Goal: Information Seeking & Learning: Learn about a topic

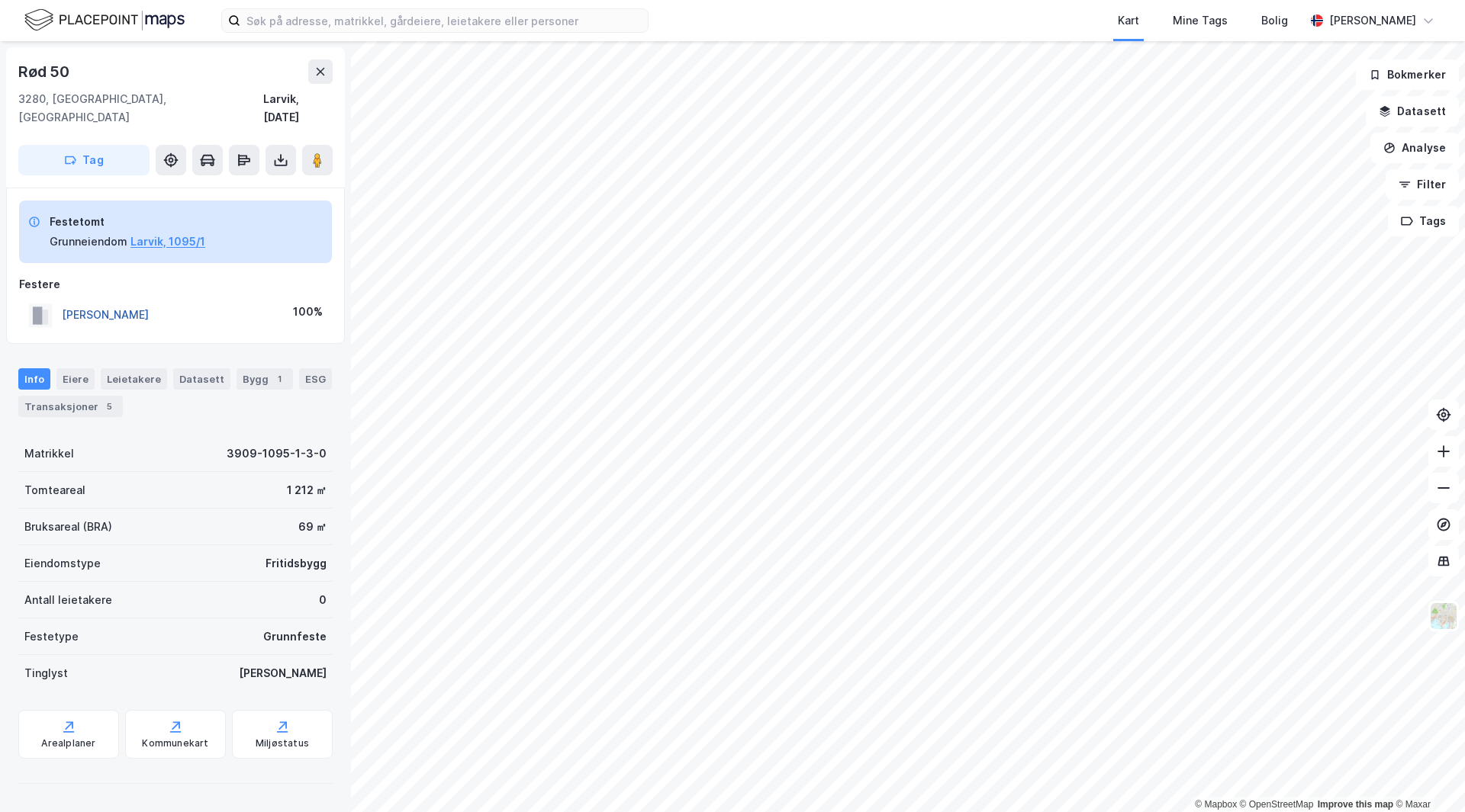
click at [0, 0] on button "[PERSON_NAME]" at bounding box center [0, 0] width 0 height 0
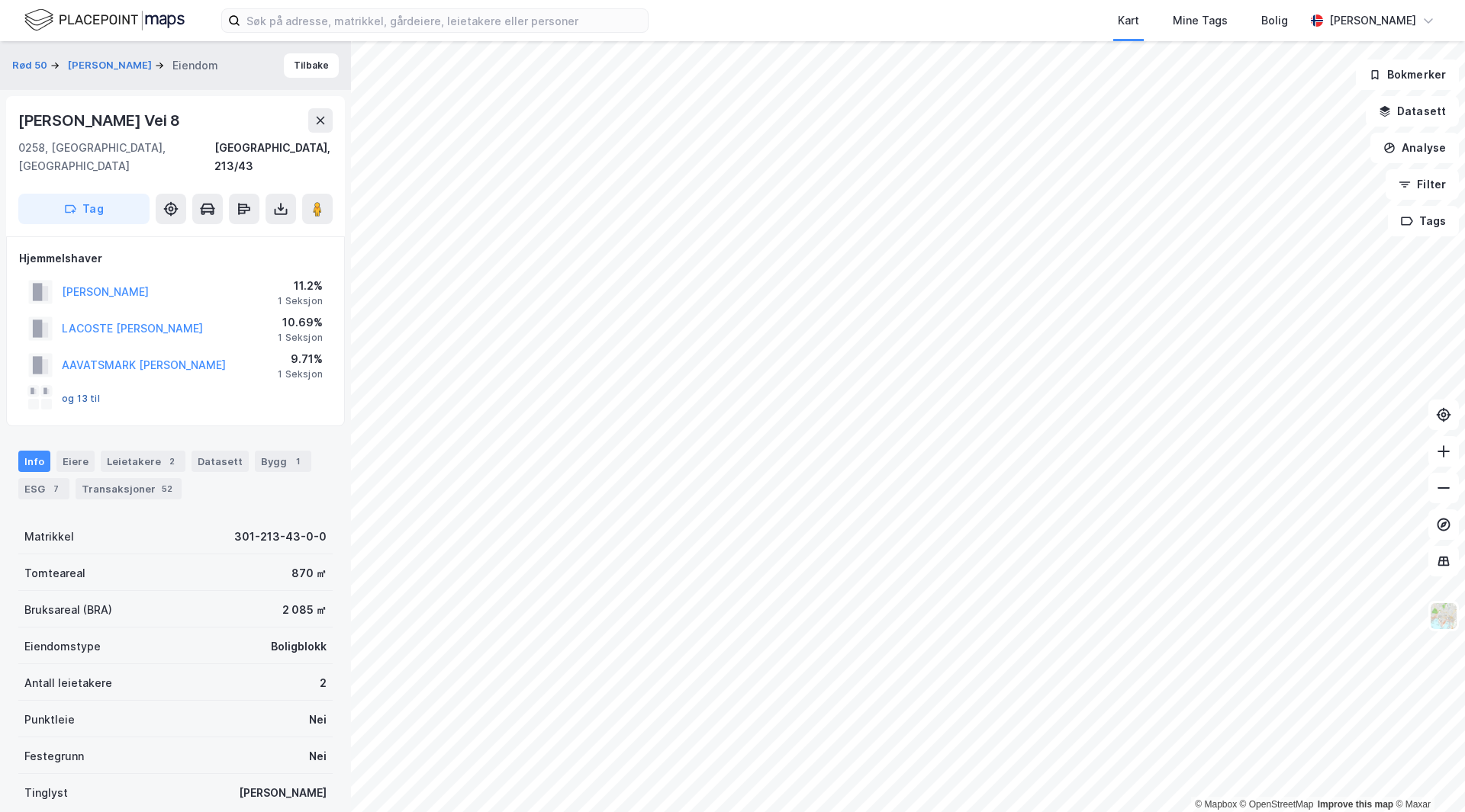
click at [0, 0] on button "og 13 til" at bounding box center [0, 0] width 0 height 0
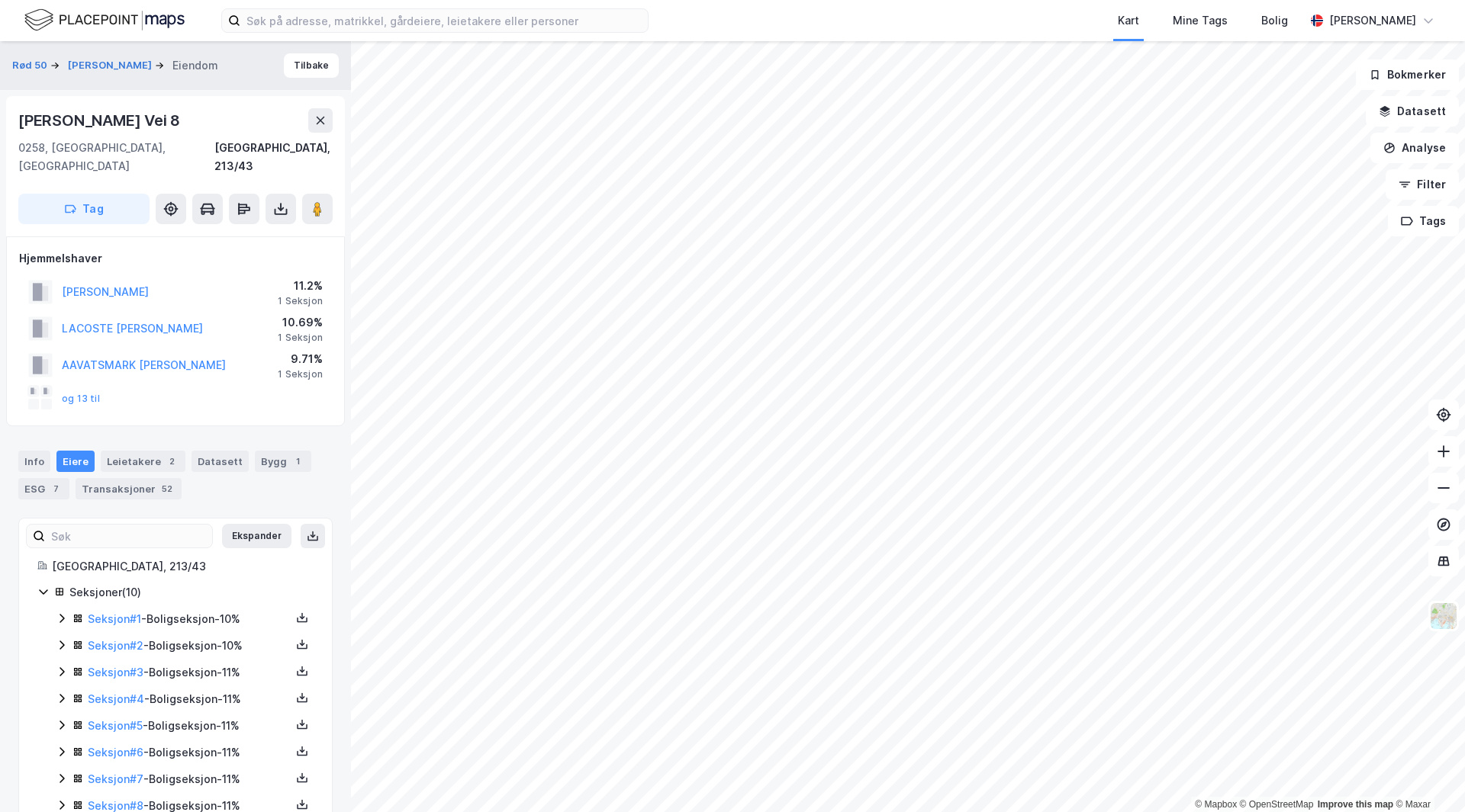
scroll to position [76, 0]
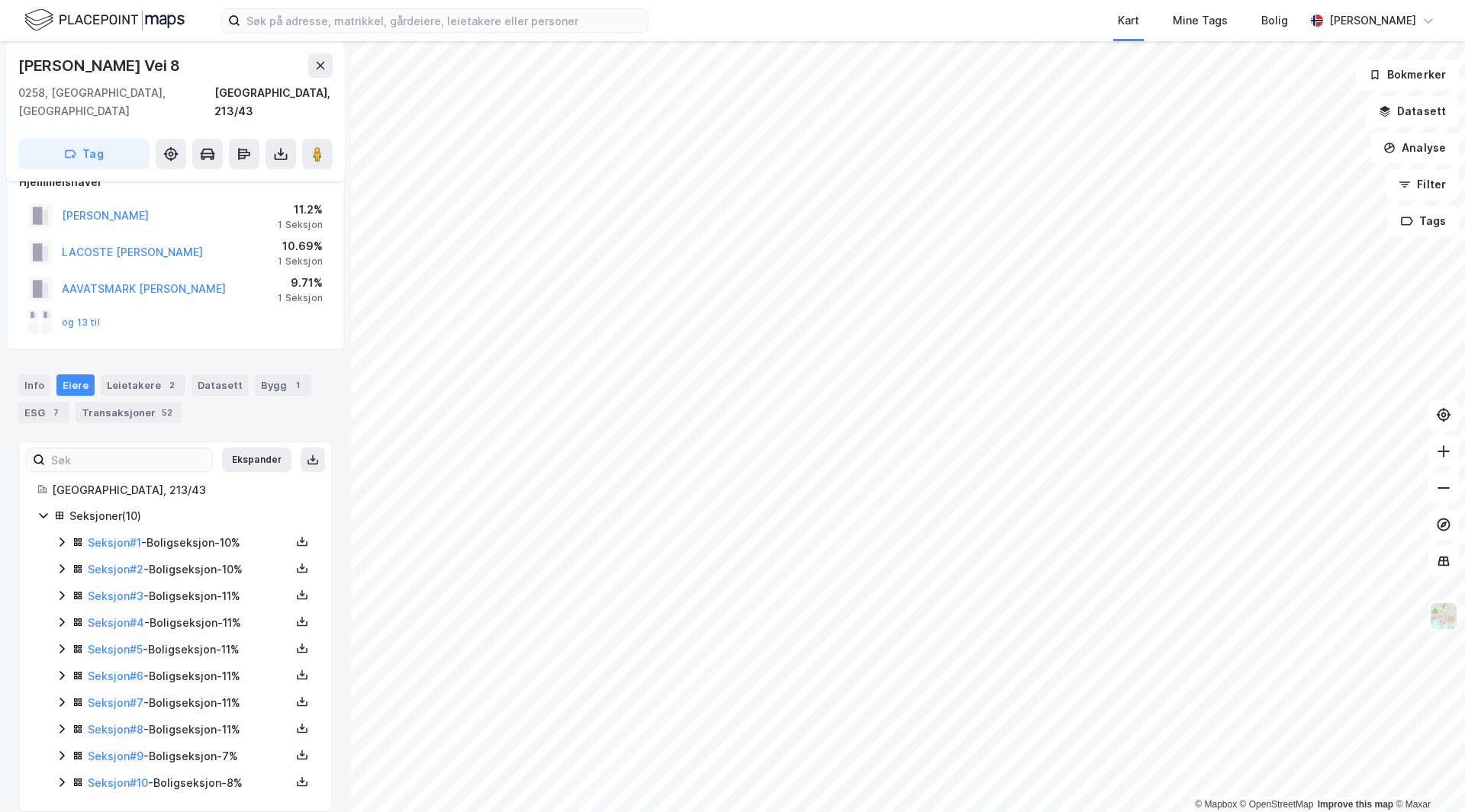
click at [64, 724] on icon at bounding box center [62, 729] width 5 height 9
click at [61, 698] on icon at bounding box center [62, 703] width 5 height 9
click at [60, 669] on icon at bounding box center [62, 676] width 12 height 12
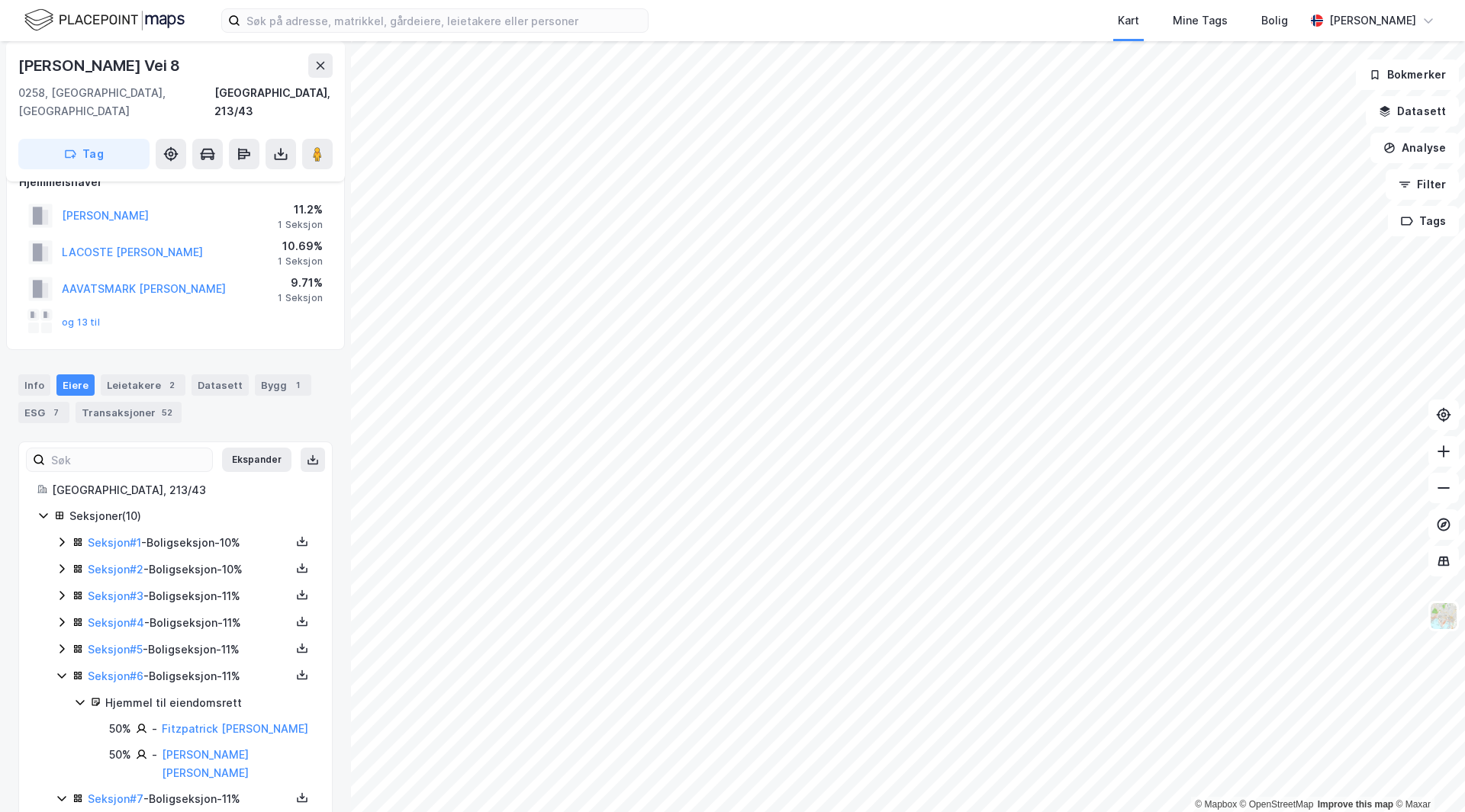
click at [64, 643] on icon at bounding box center [62, 649] width 12 height 12
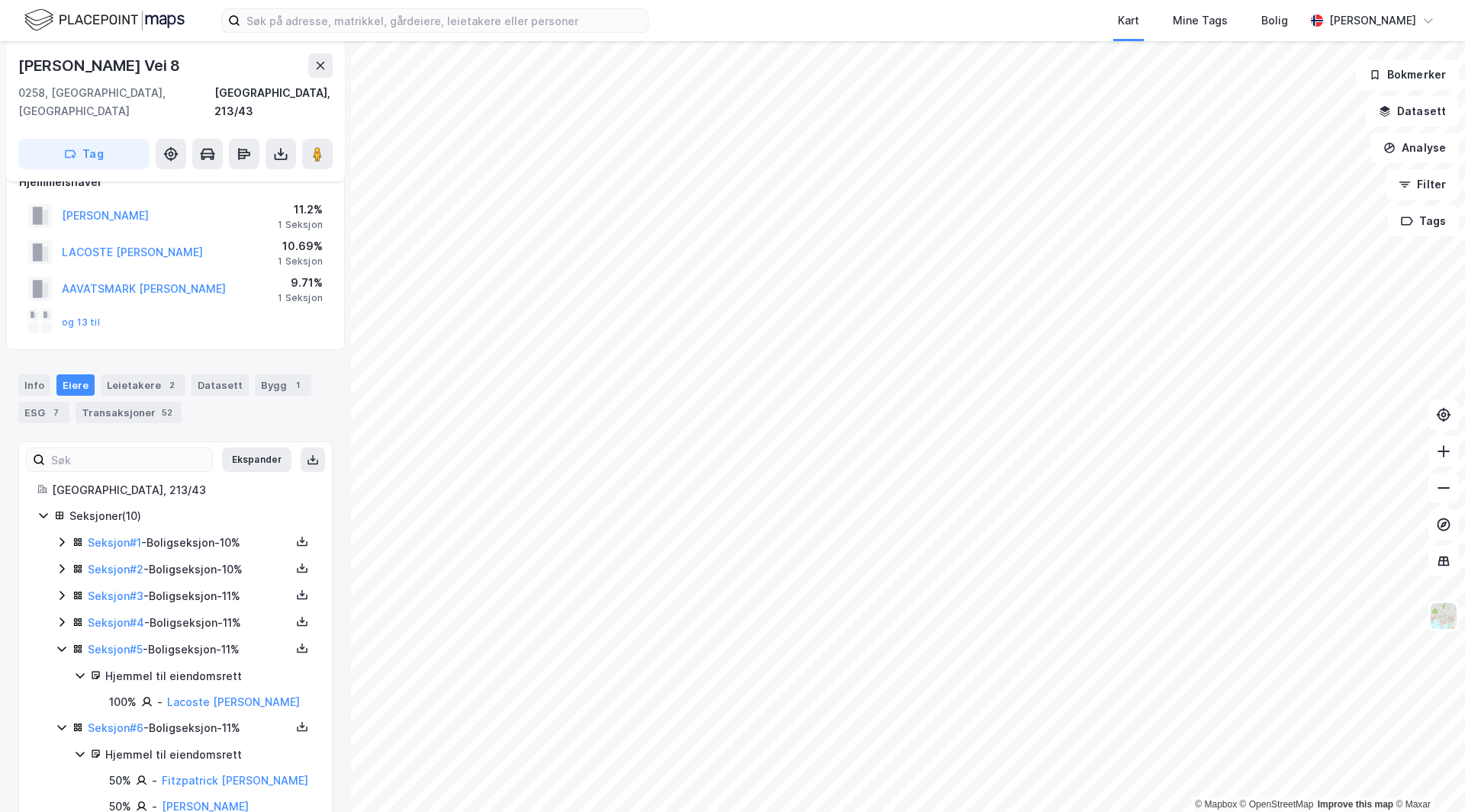
click at [64, 616] on icon at bounding box center [62, 622] width 12 height 12
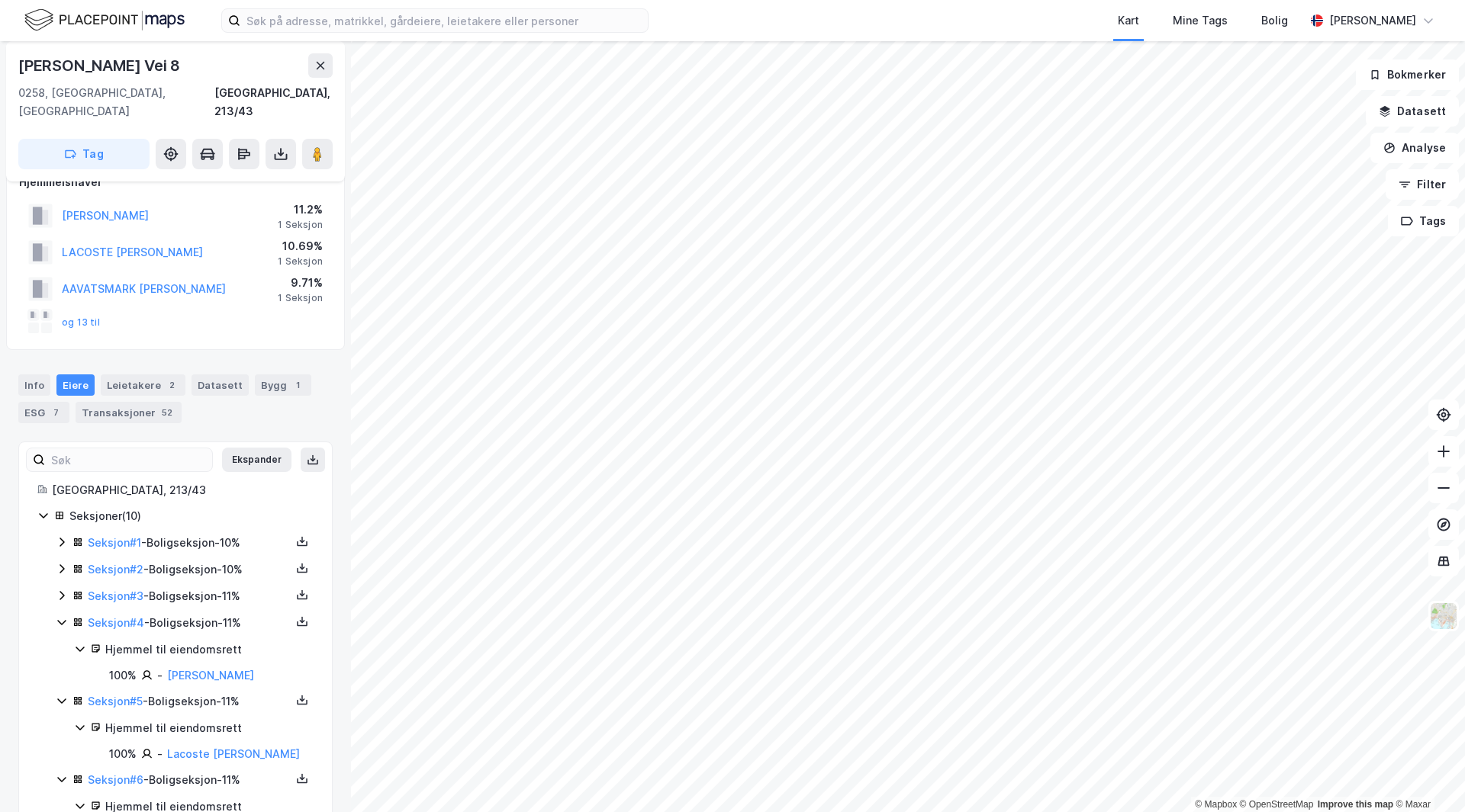
click at [61, 590] on icon at bounding box center [62, 596] width 12 height 12
